Goal: Information Seeking & Learning: Find specific fact

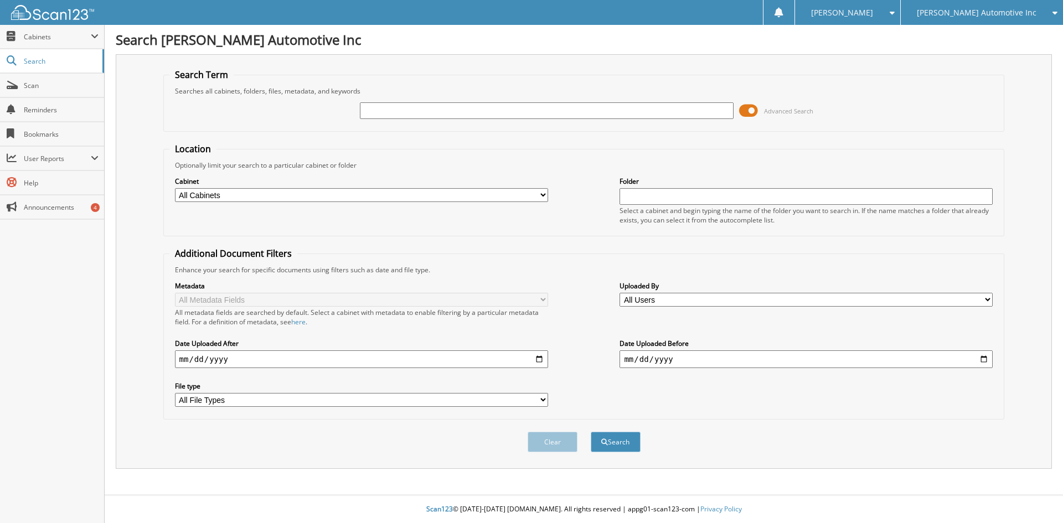
drag, startPoint x: 748, startPoint y: 110, endPoint x: 718, endPoint y: 112, distance: 29.4
click at [748, 110] on span at bounding box center [748, 110] width 19 height 17
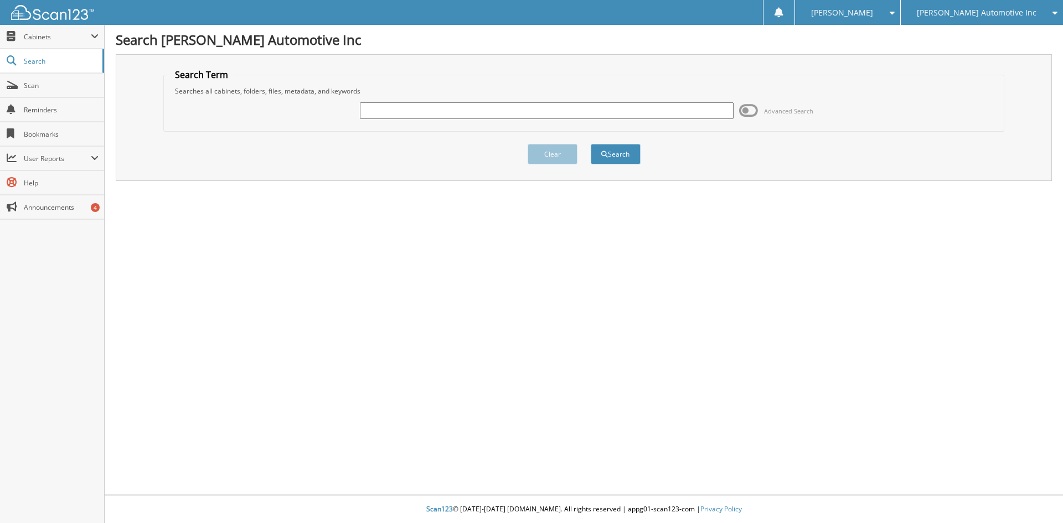
click at [456, 115] on input "text" at bounding box center [546, 110] width 373 height 17
type input "120006771"
click at [591, 144] on button "Search" at bounding box center [616, 154] width 50 height 20
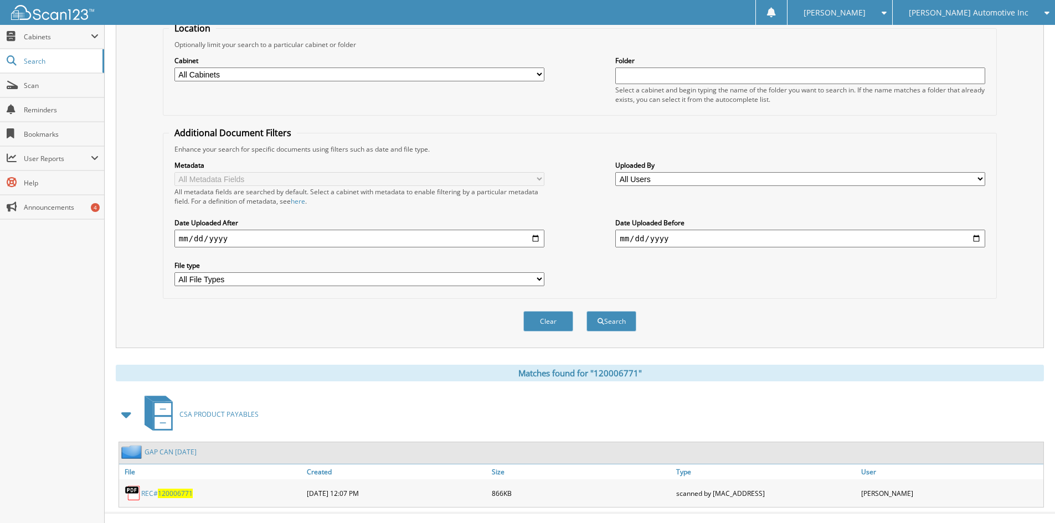
scroll to position [139, 0]
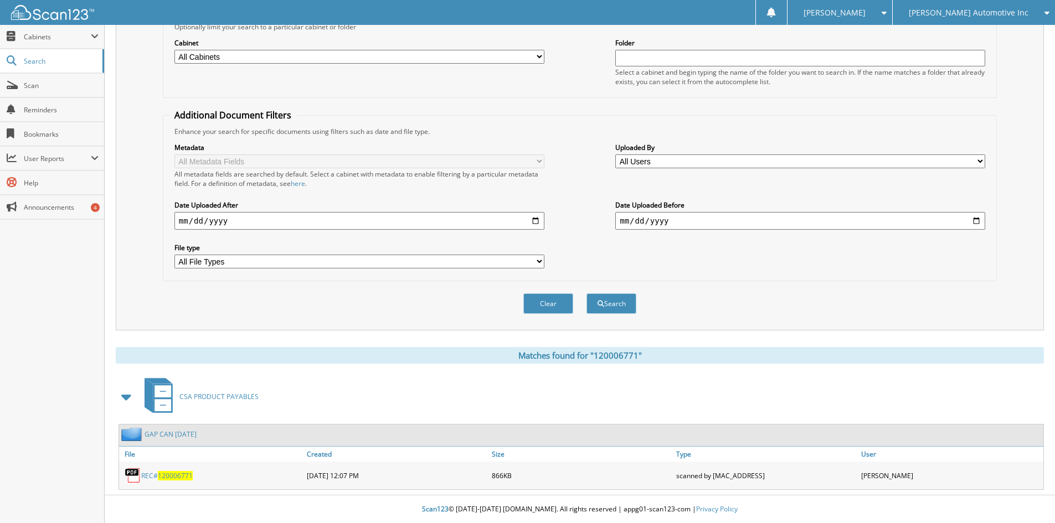
click at [175, 476] on span "120006771" at bounding box center [175, 475] width 35 height 9
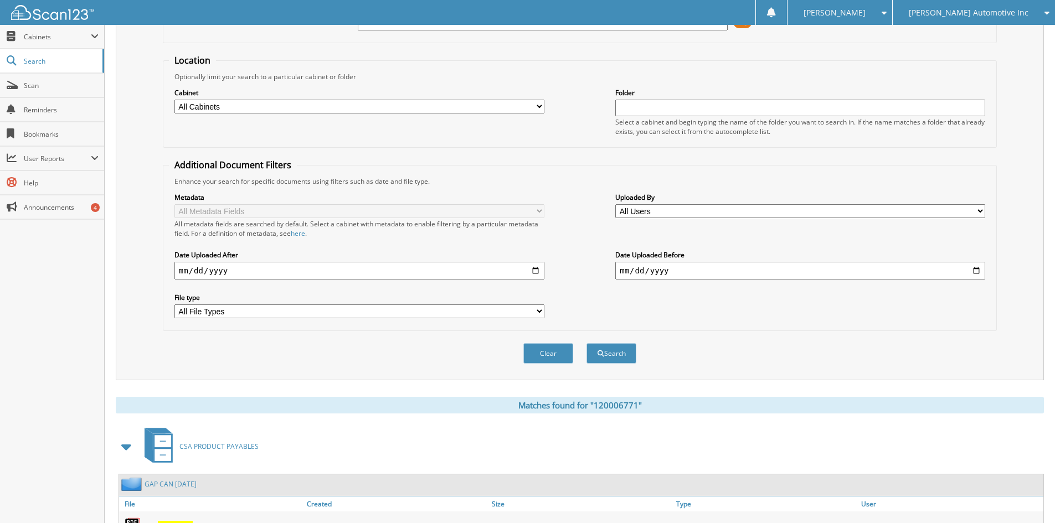
scroll to position [0, 0]
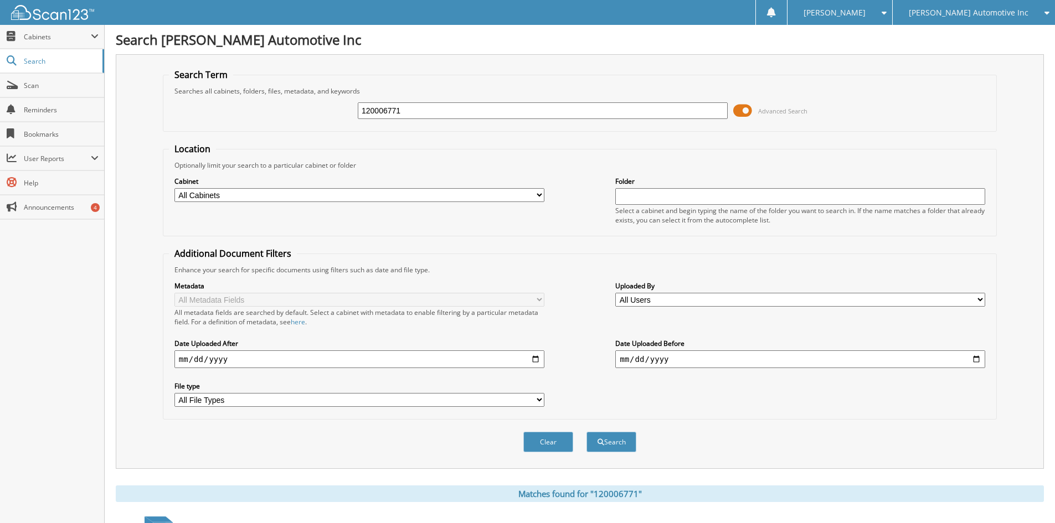
drag, startPoint x: 419, startPoint y: 111, endPoint x: 332, endPoint y: 111, distance: 86.9
click at [336, 111] on div "120006771 Advanced Search" at bounding box center [580, 111] width 822 height 30
type input "120006728"
click at [586, 432] on button "Search" at bounding box center [611, 442] width 50 height 20
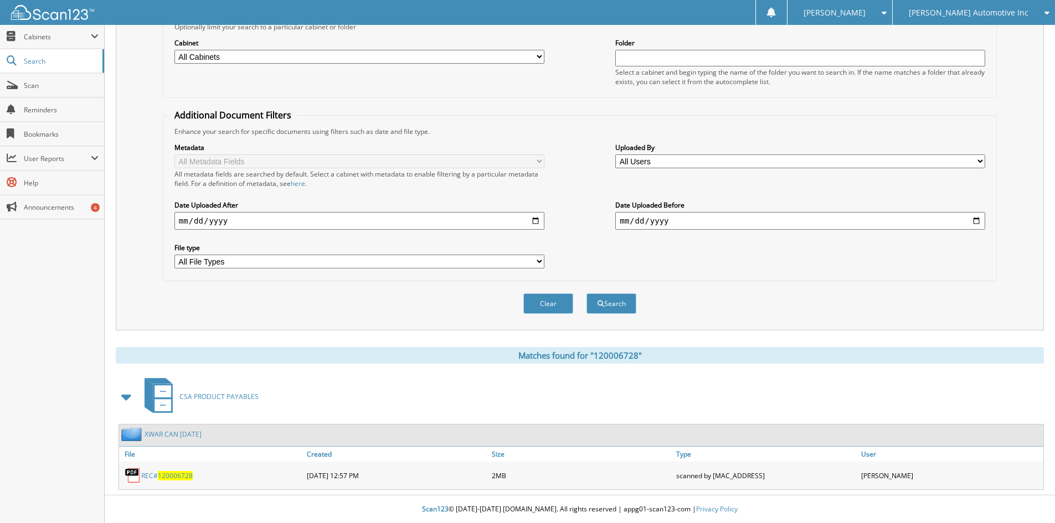
click at [178, 477] on span "120006728" at bounding box center [175, 475] width 35 height 9
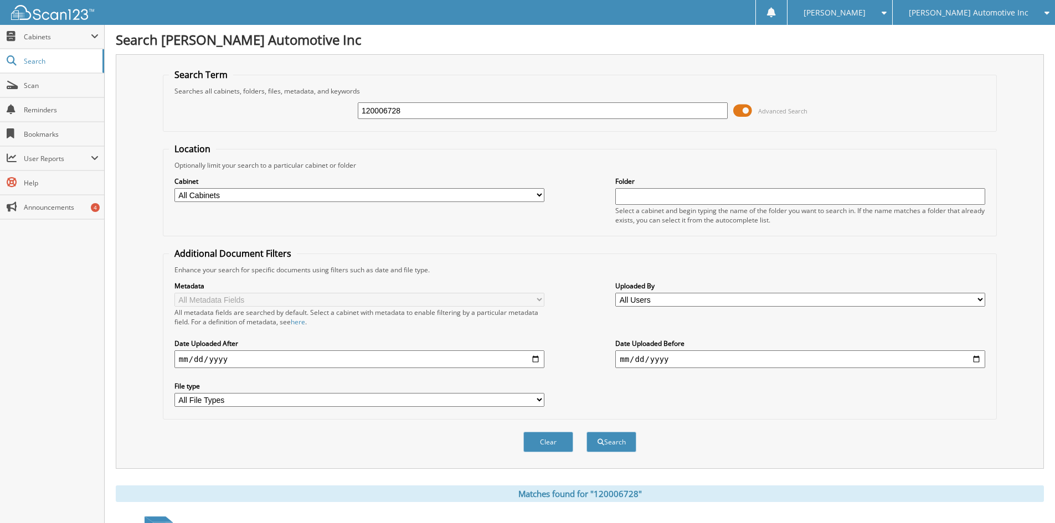
drag, startPoint x: 422, startPoint y: 115, endPoint x: 261, endPoint y: 123, distance: 161.3
click at [267, 122] on div "120006728 Advanced Search" at bounding box center [580, 111] width 822 height 30
paste input "DC36107A"
type input "DC36107A"
click at [620, 434] on button "Search" at bounding box center [611, 442] width 50 height 20
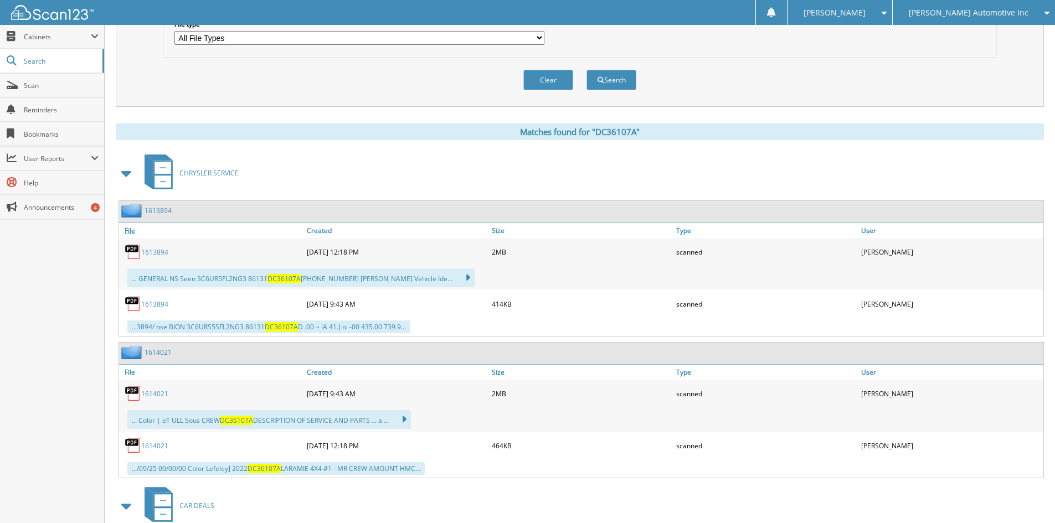
scroll to position [472, 0]
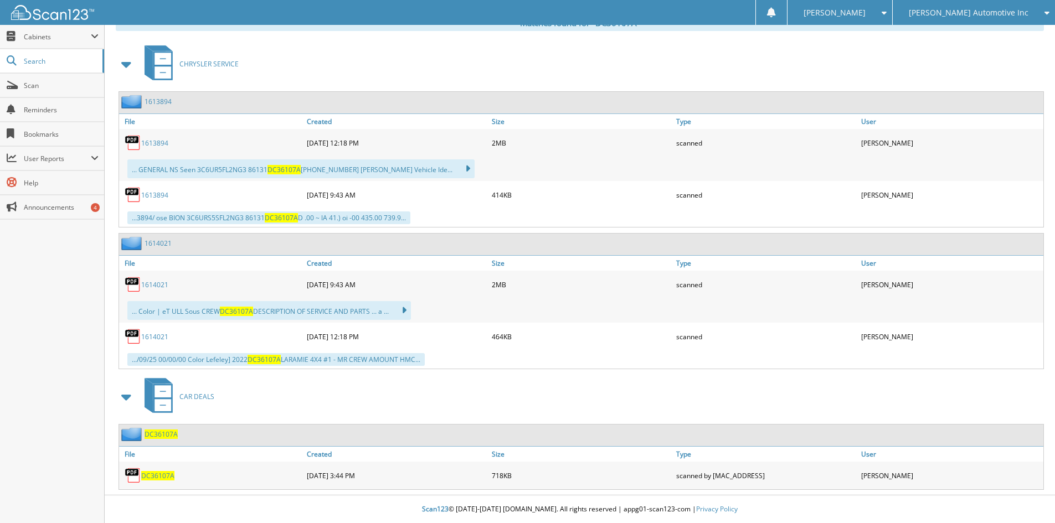
click at [158, 431] on span "DC36107A" at bounding box center [161, 434] width 33 height 9
